Goal: Check status: Check status

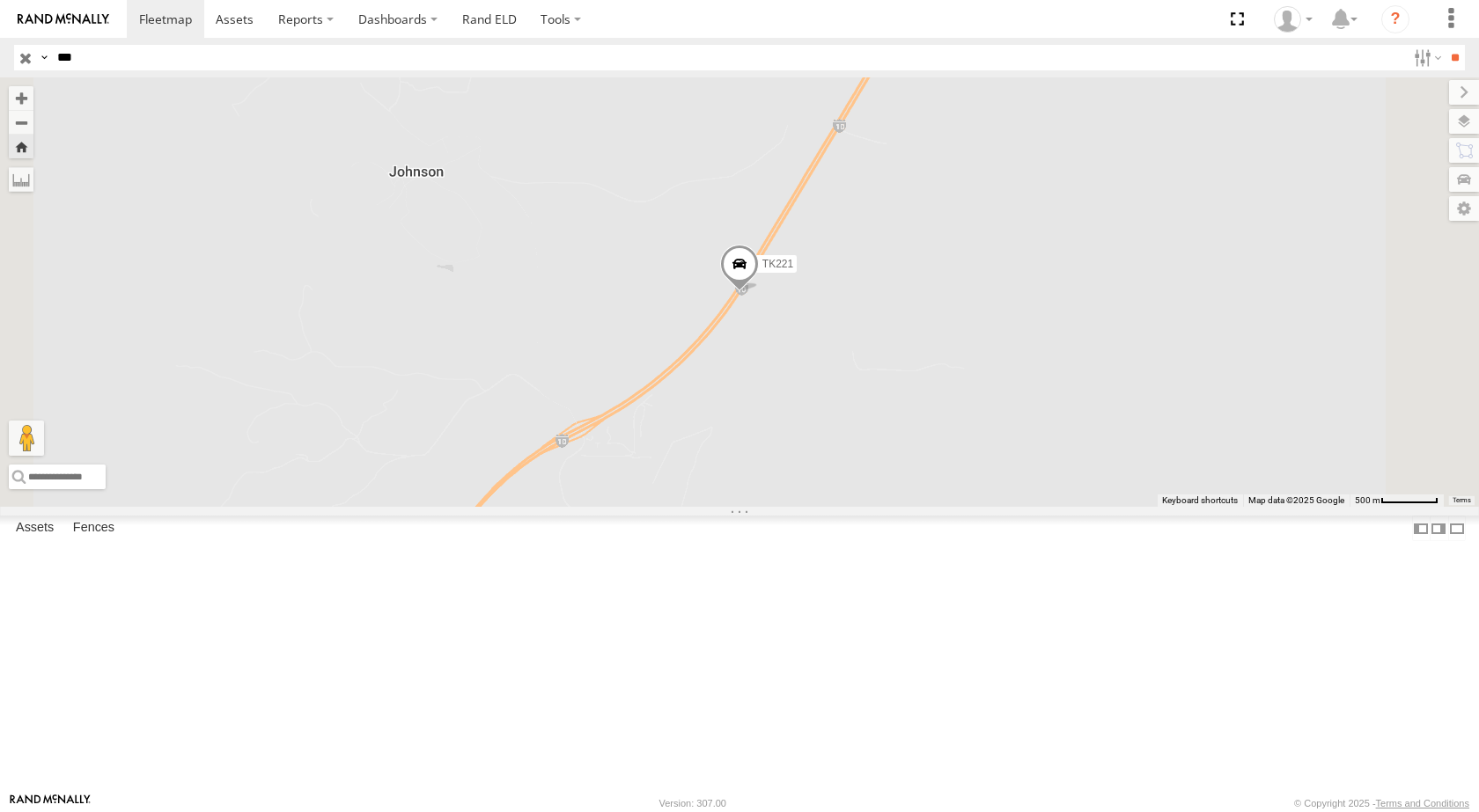
click at [759, 292] on span at bounding box center [739, 268] width 38 height 48
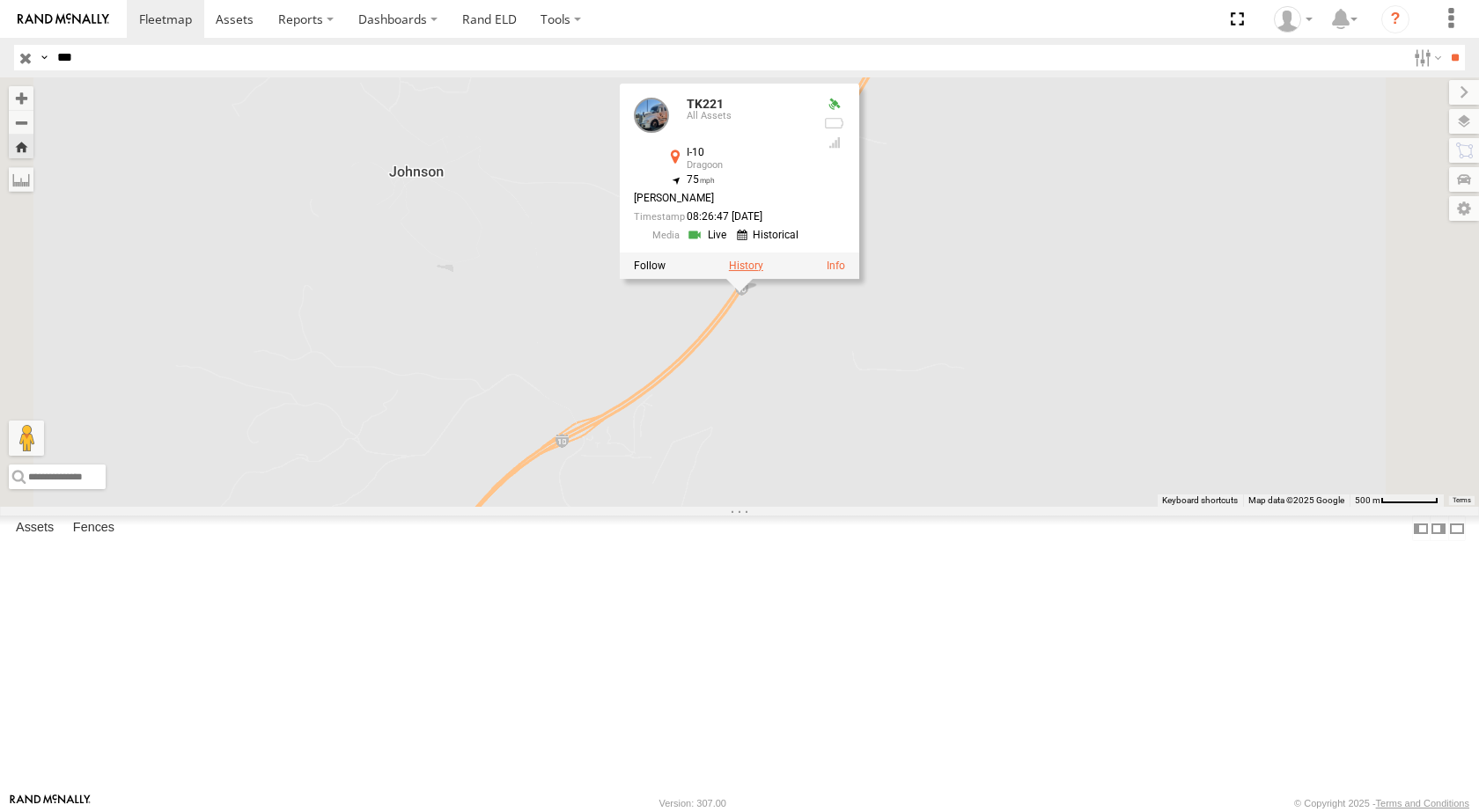
click at [763, 272] on label at bounding box center [745, 265] width 34 height 12
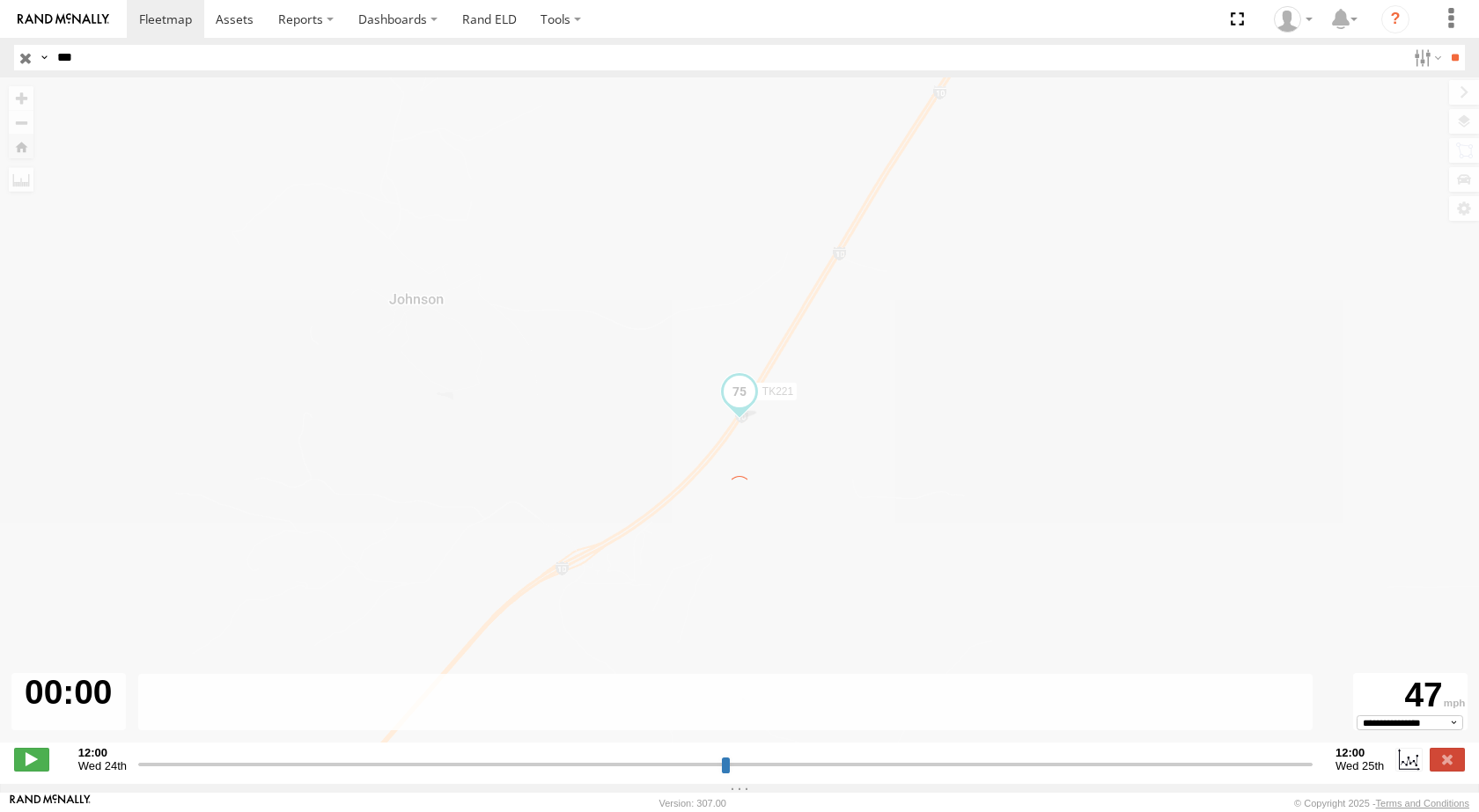
type input "**********"
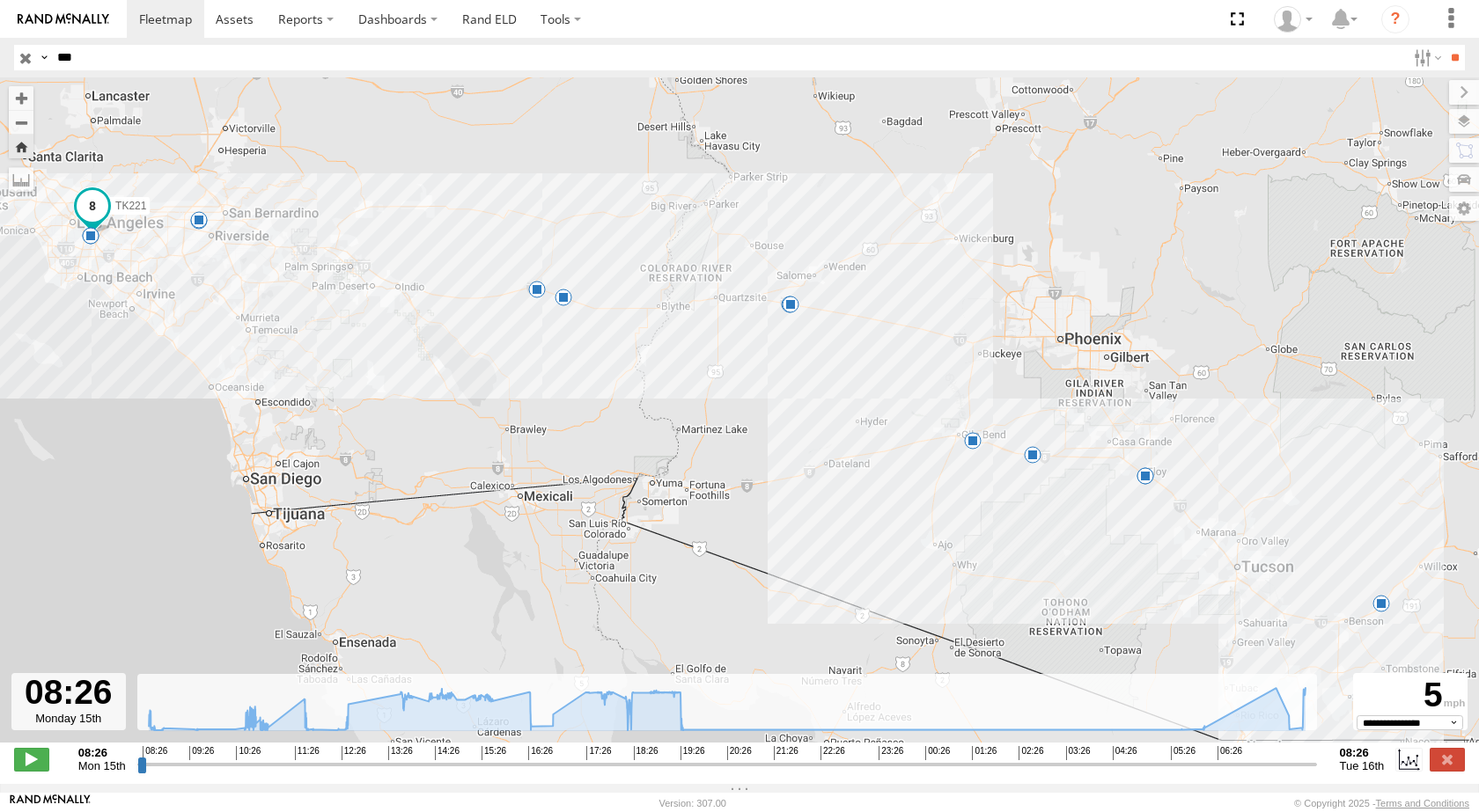
click at [1379, 611] on span at bounding box center [1380, 603] width 17 height 17
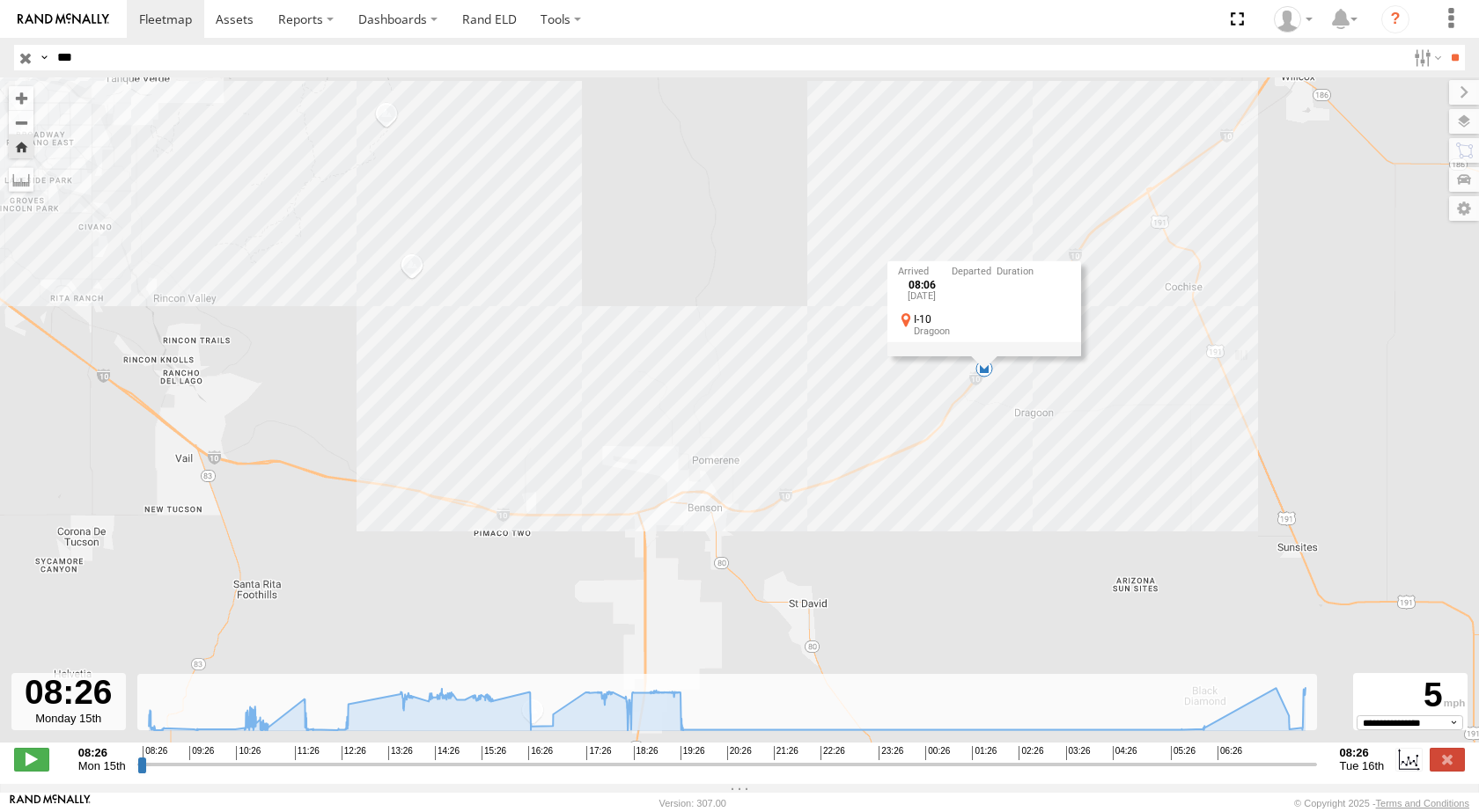
drag, startPoint x: 1371, startPoint y: 553, endPoint x: 872, endPoint y: 551, distance: 499.0
click at [872, 551] on div "TK221 08:34 Mon 09:58 Mon 10:03 Mon 10:14 Mon 11:45 Mon 12:31 Mon 14:50 Mon 15:…" at bounding box center [739, 419] width 1479 height 684
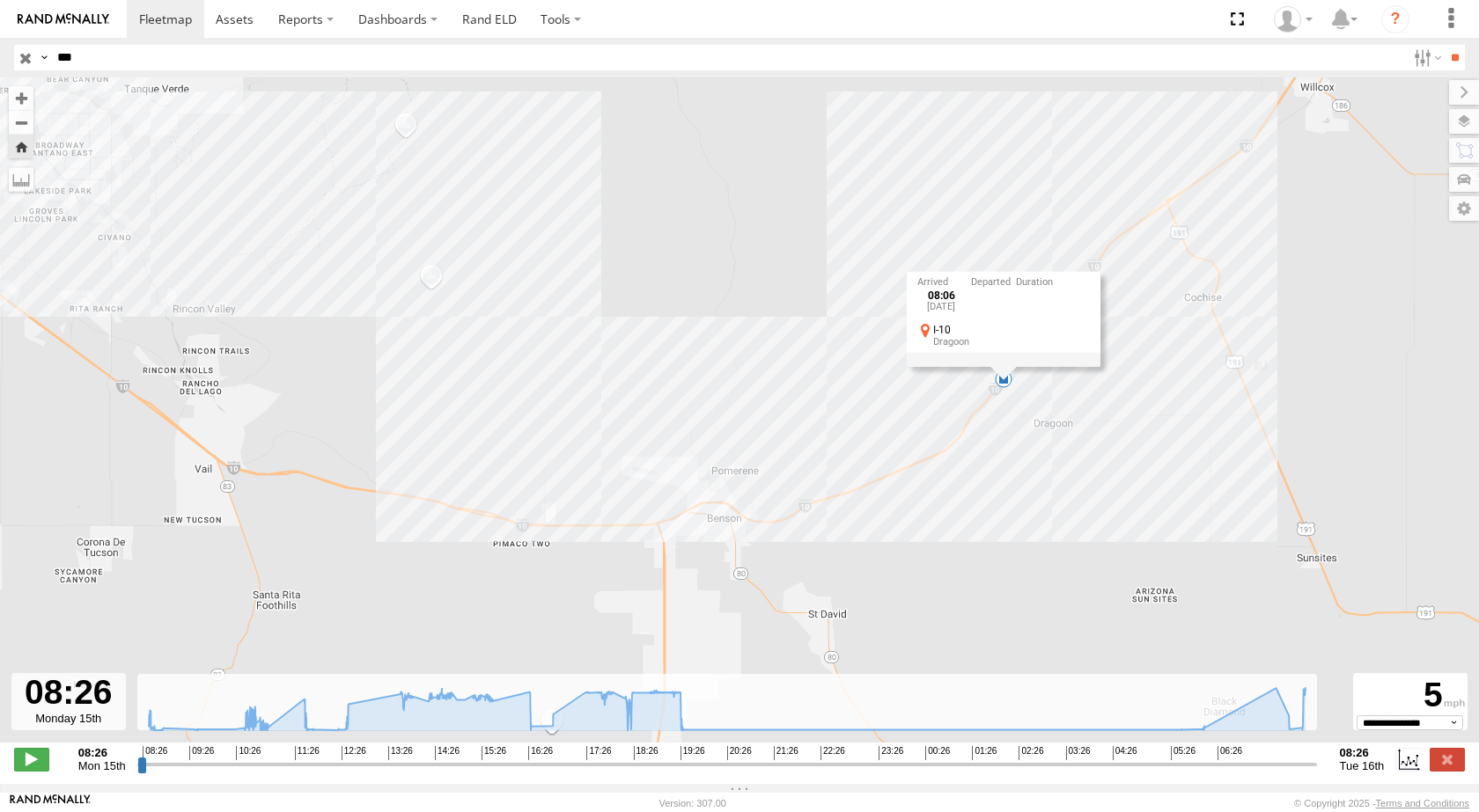
click at [962, 326] on div "08:06 [DATE] I-10 Dragoon" at bounding box center [1003, 311] width 193 height 80
click at [1459, 771] on label at bounding box center [1447, 759] width 35 height 23
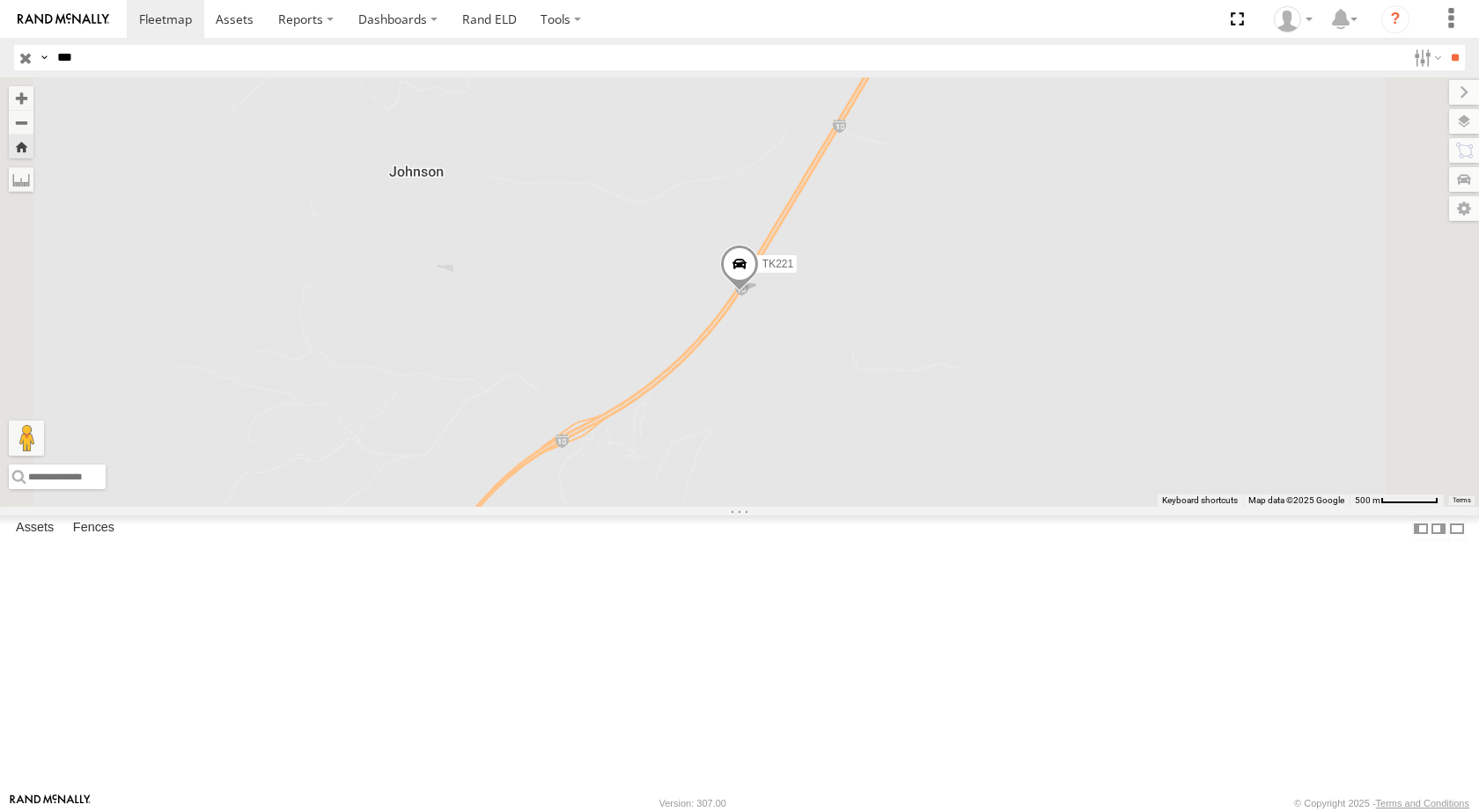
click at [759, 292] on span at bounding box center [739, 268] width 38 height 48
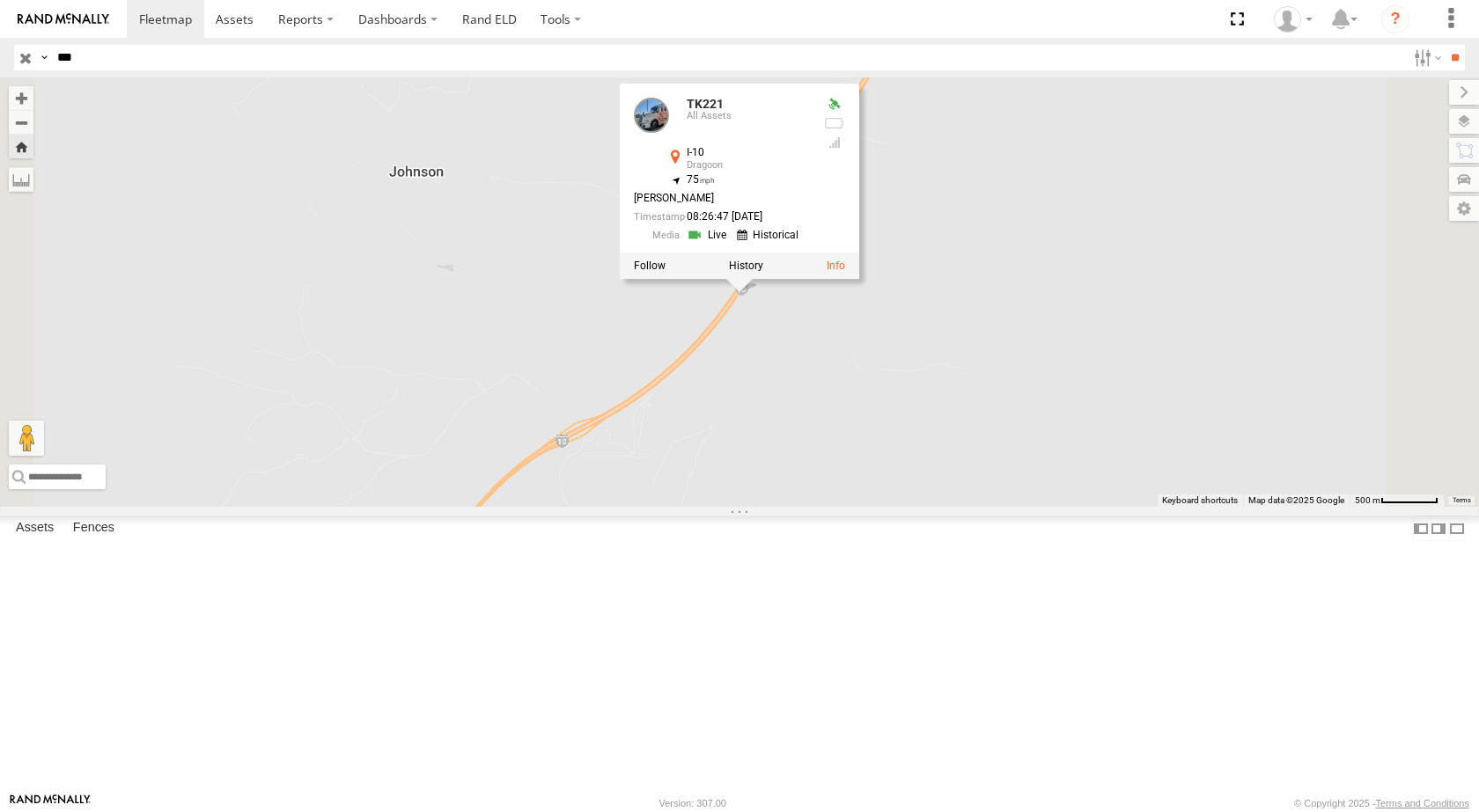
click at [732, 244] on link at bounding box center [709, 235] width 45 height 16
